Goal: Find specific page/section: Find specific page/section

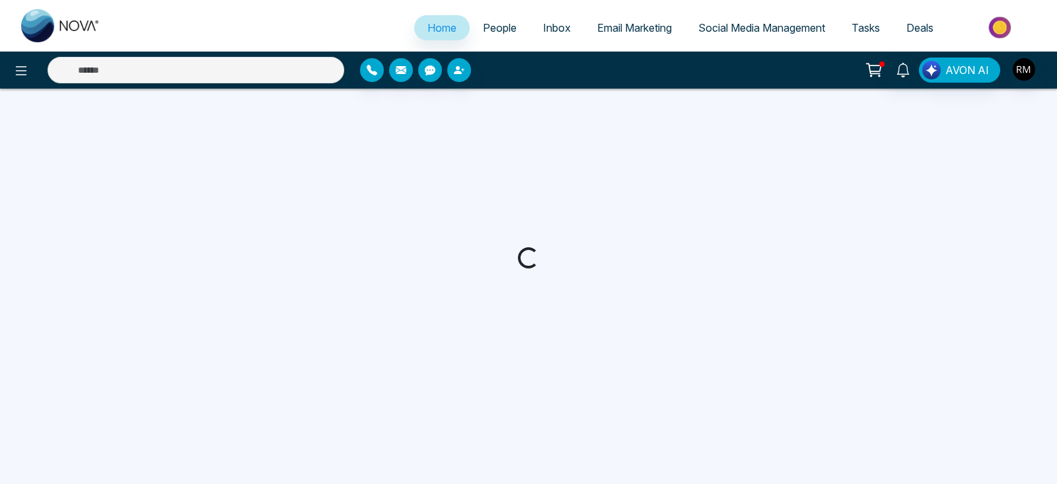
select select "*"
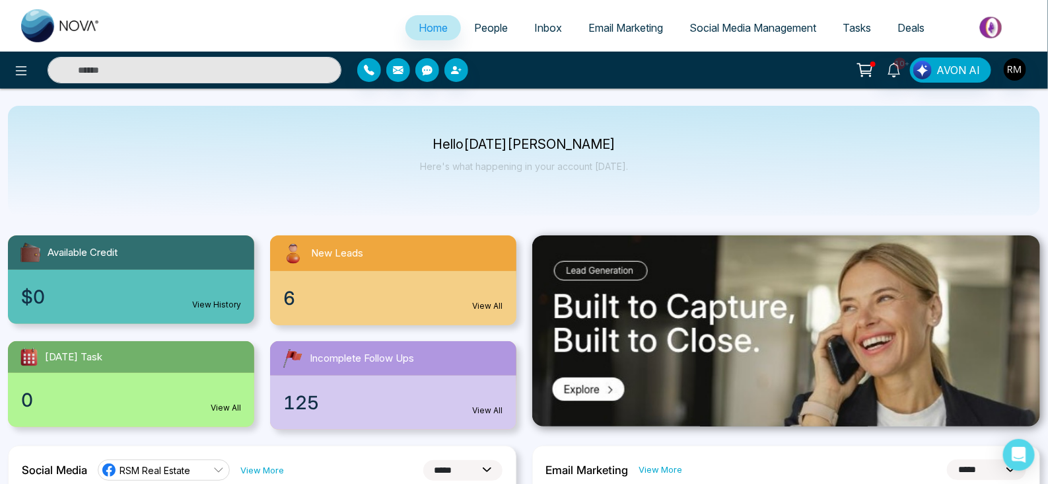
click at [474, 29] on span "People" at bounding box center [491, 27] width 34 height 13
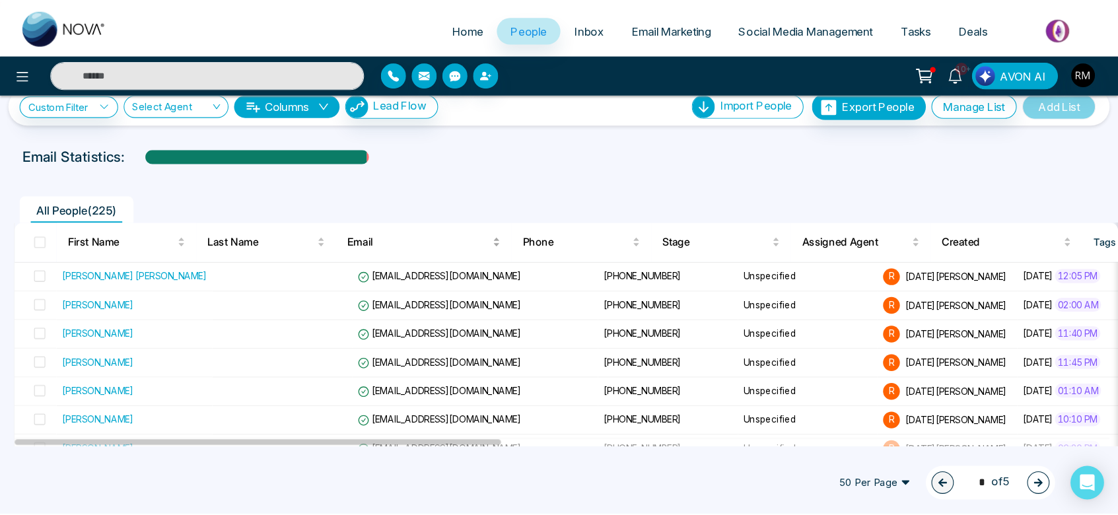
scroll to position [21, 0]
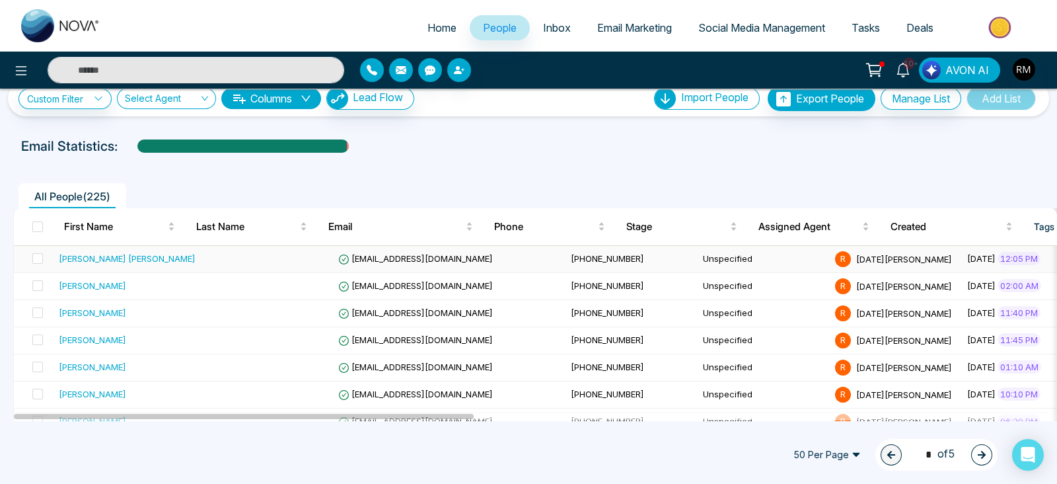
click at [441, 252] on td "[EMAIL_ADDRESS][DOMAIN_NAME]" at bounding box center [449, 259] width 233 height 27
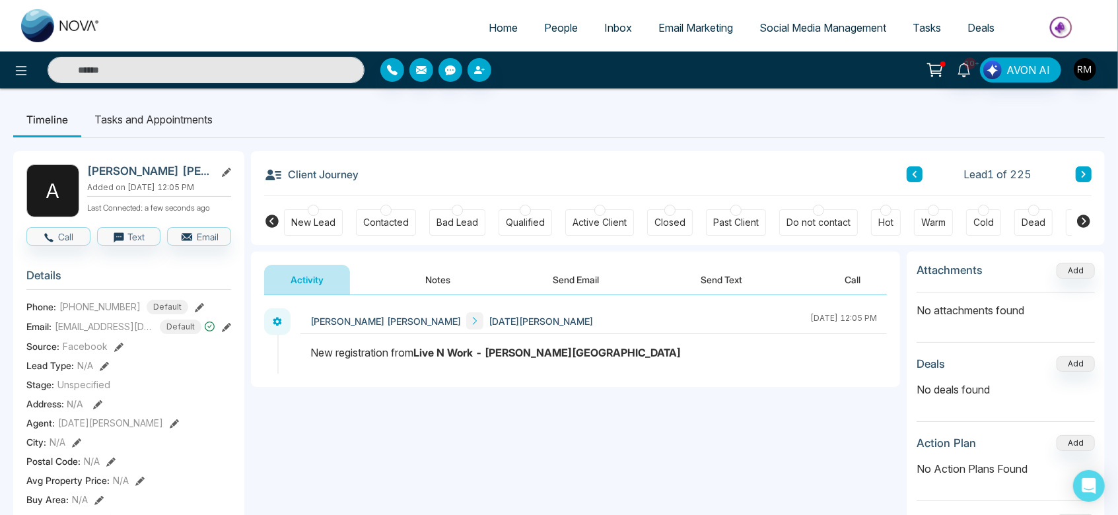
drag, startPoint x: 1039, startPoint y: 1, endPoint x: 775, endPoint y: 163, distance: 309.9
click at [775, 163] on div "Client Journey Lead 1 of 225" at bounding box center [678, 173] width 828 height 45
click at [419, 274] on button "Notes" at bounding box center [439, 280] width 78 height 30
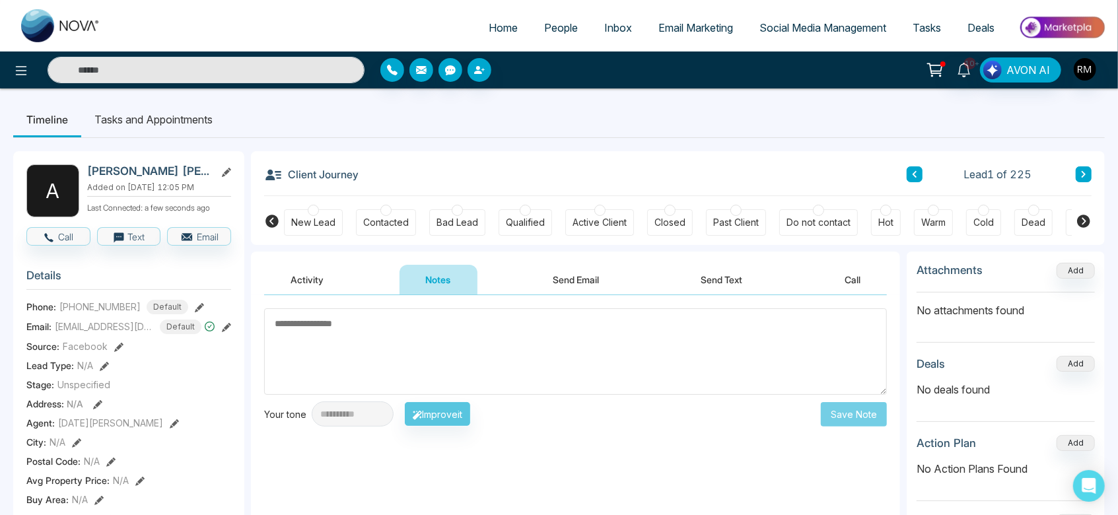
click at [594, 351] on textarea at bounding box center [575, 351] width 623 height 87
click at [967, 67] on icon at bounding box center [964, 70] width 15 height 15
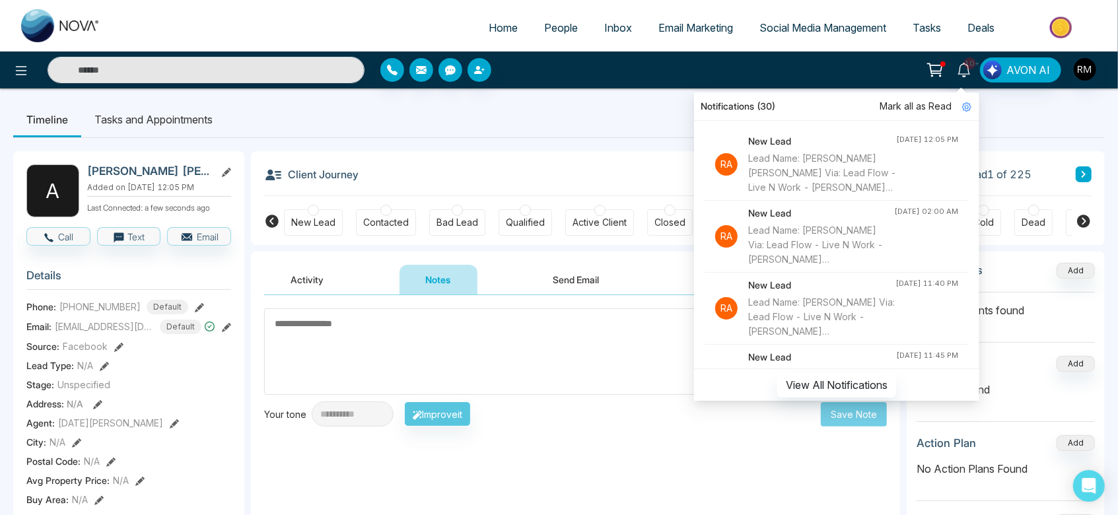
click at [906, 104] on span "Mark all as Read" at bounding box center [916, 106] width 72 height 15
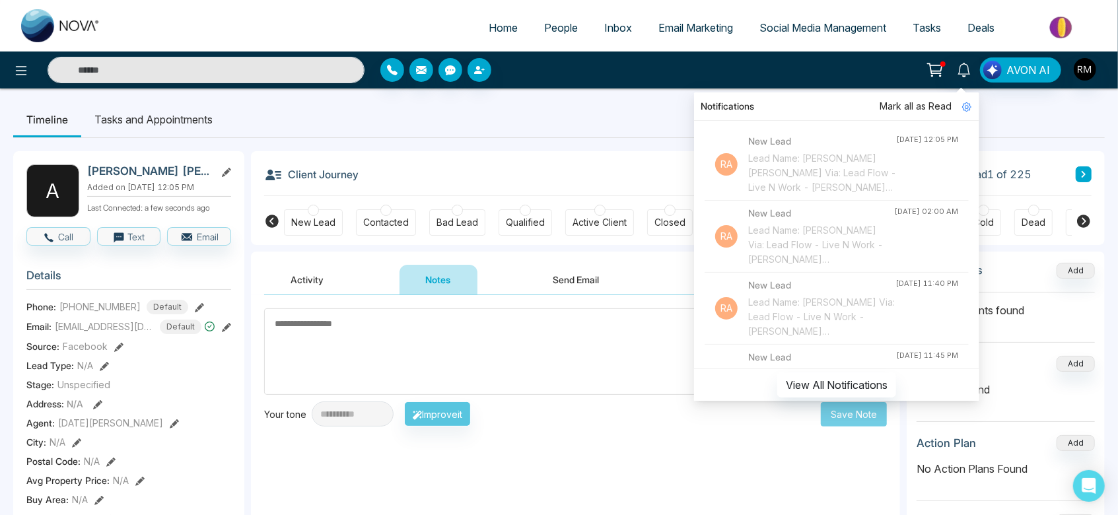
click at [935, 73] on icon at bounding box center [934, 68] width 13 height 10
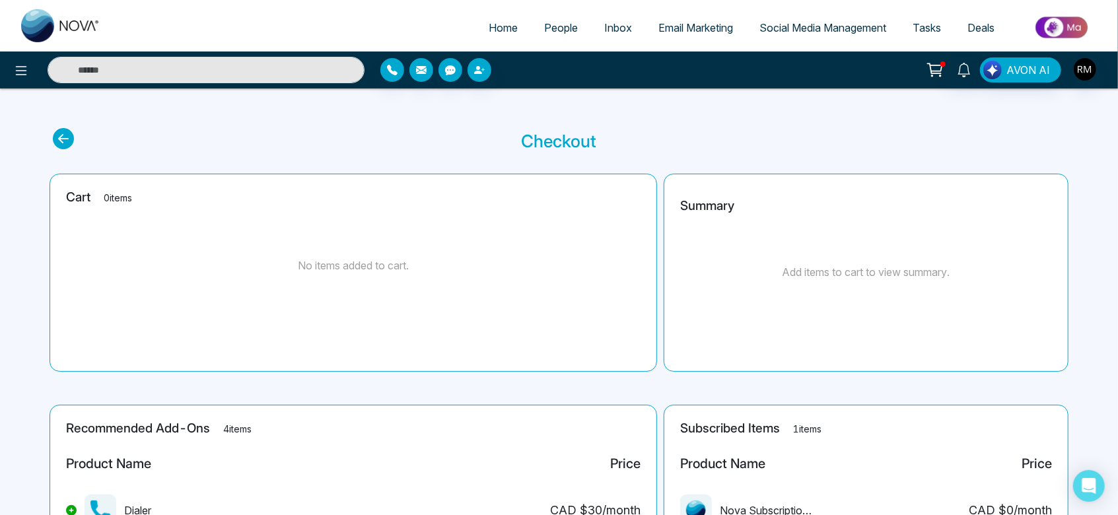
click at [604, 26] on span "Inbox" at bounding box center [618, 27] width 28 height 13
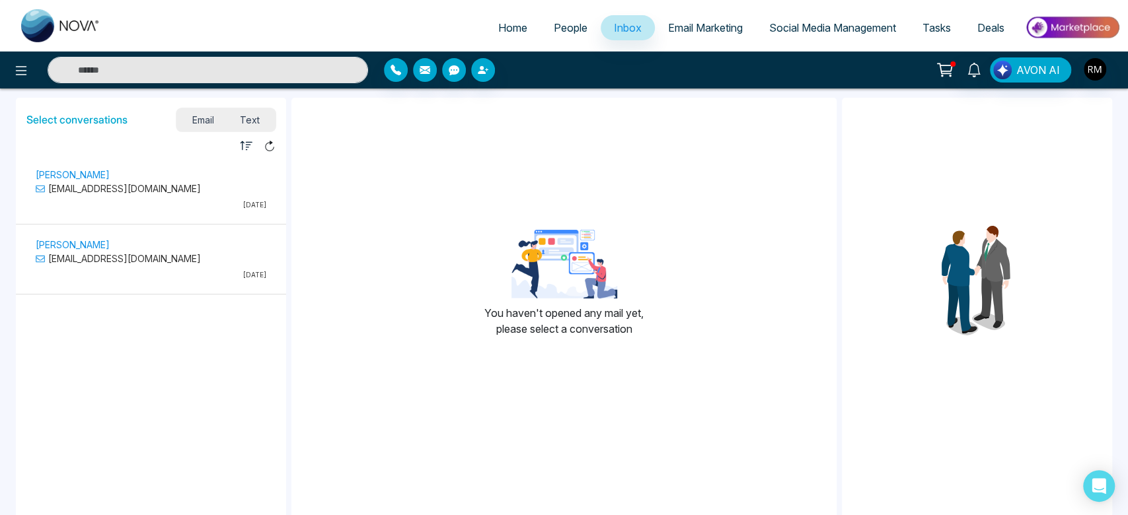
click at [248, 119] on span "Text" at bounding box center [250, 120] width 46 height 18
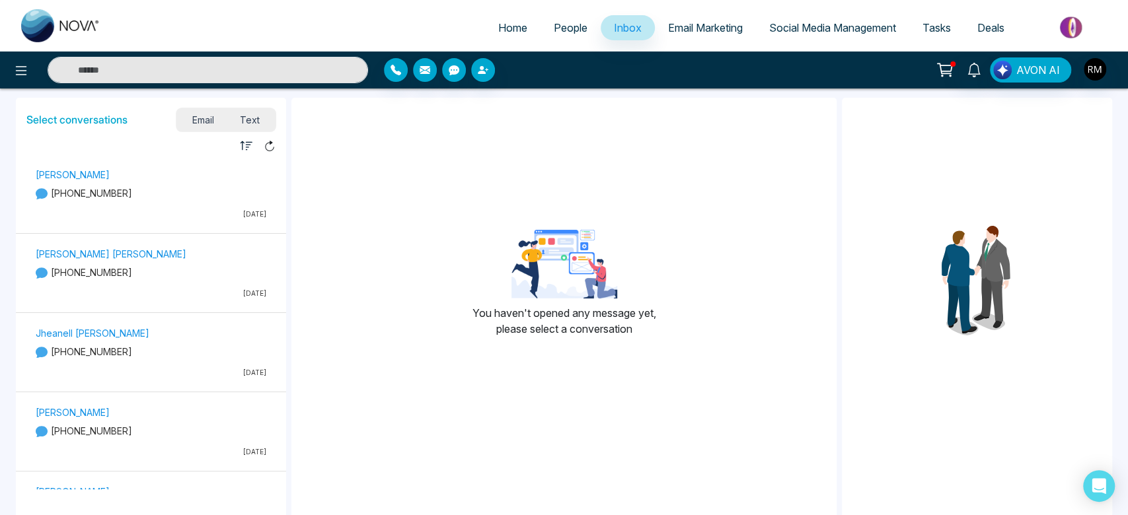
click at [567, 30] on span "People" at bounding box center [571, 27] width 34 height 13
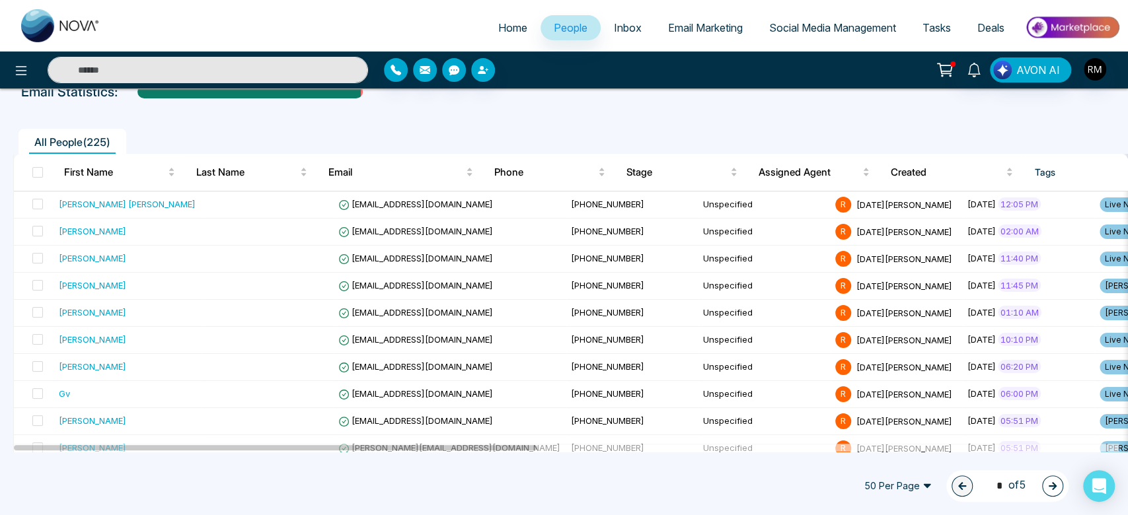
scroll to position [77, 0]
